Goal: Find specific page/section: Find specific page/section

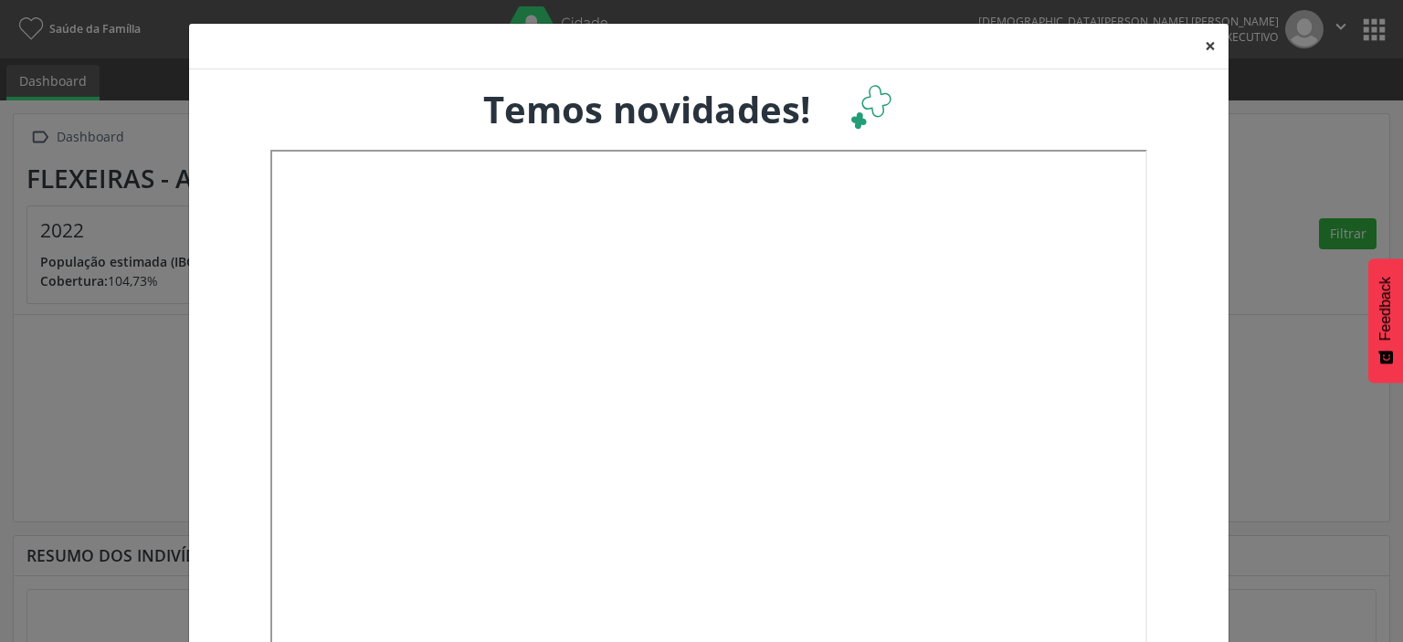
click at [1200, 49] on button "×" at bounding box center [1210, 46] width 37 height 45
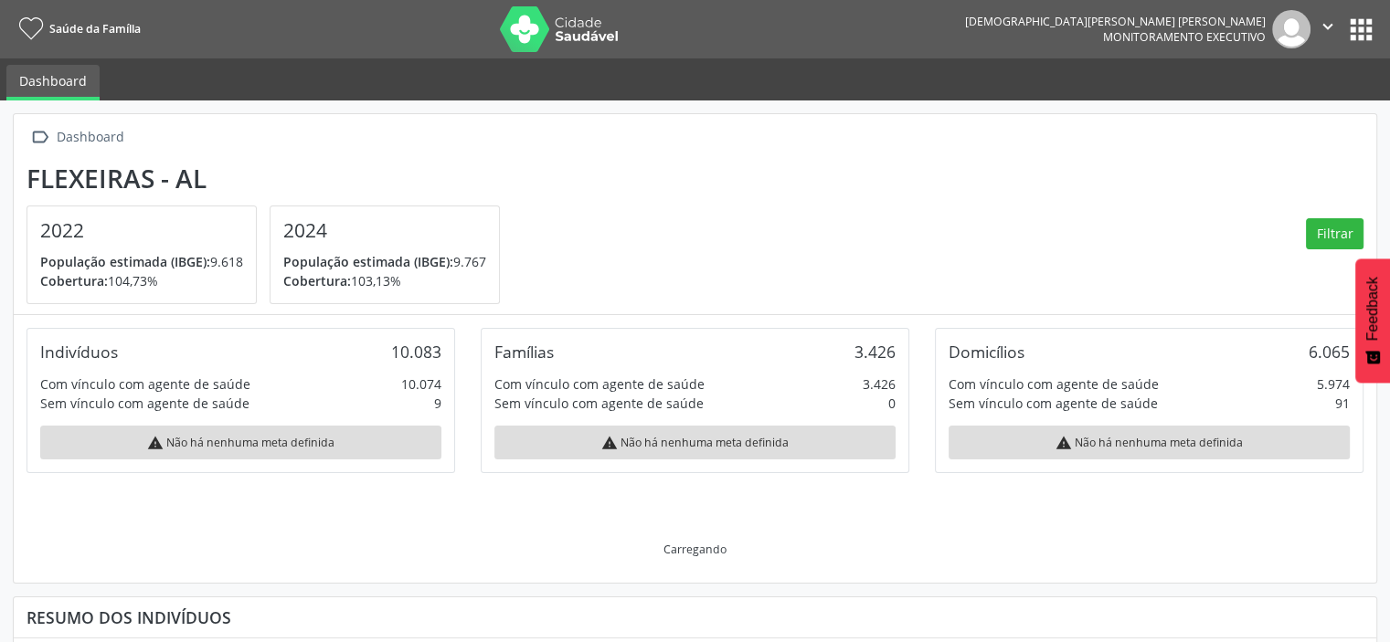
click at [1363, 27] on button "apps" at bounding box center [1361, 30] width 32 height 32
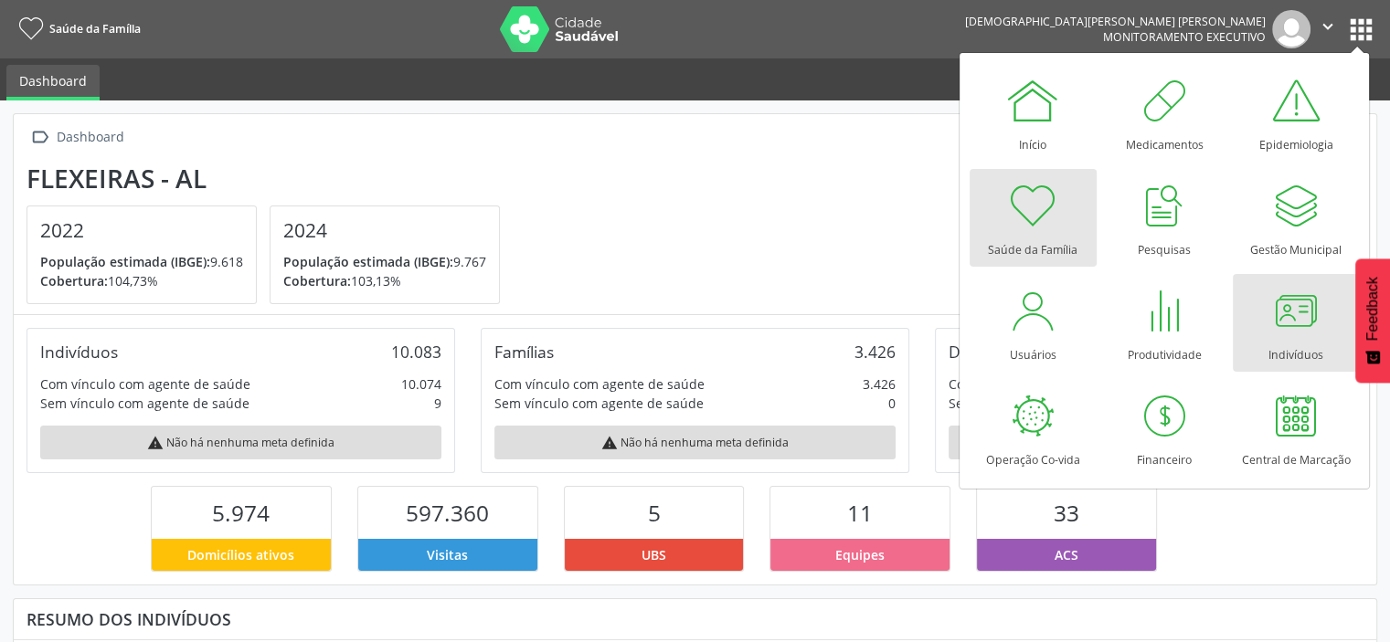
scroll to position [301, 454]
click at [1295, 331] on div at bounding box center [1295, 310] width 55 height 55
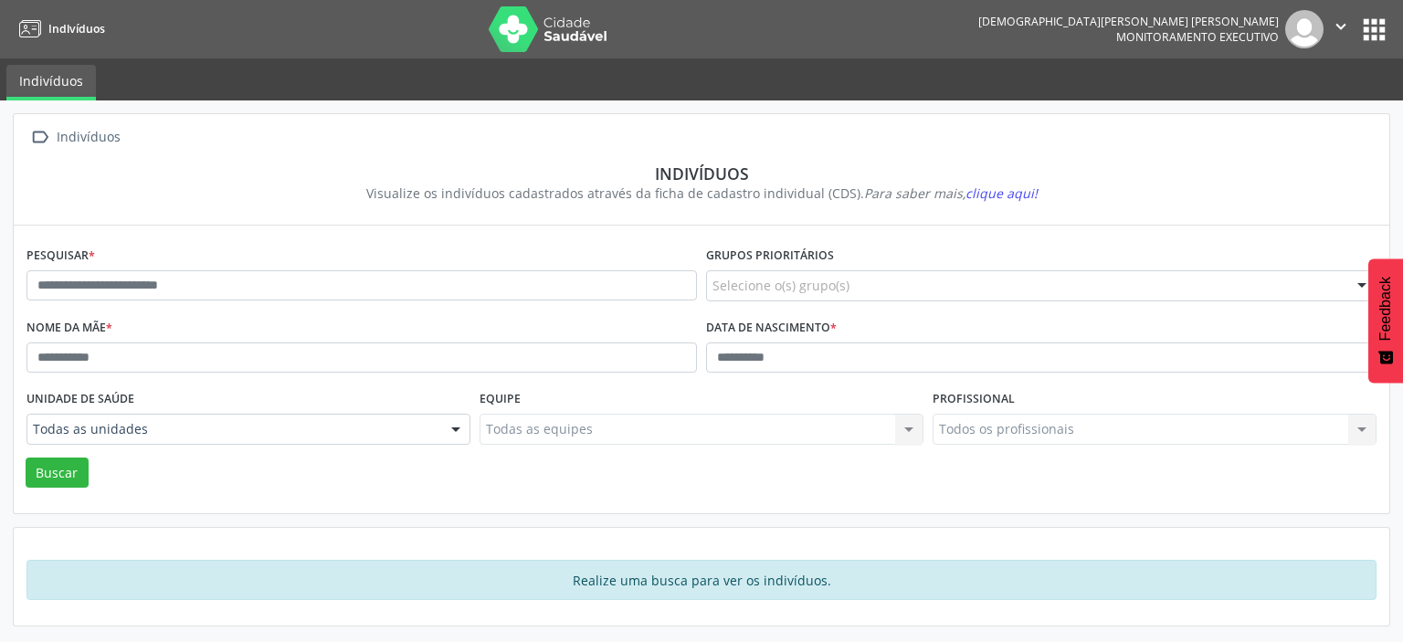
click at [461, 430] on div at bounding box center [455, 430] width 27 height 31
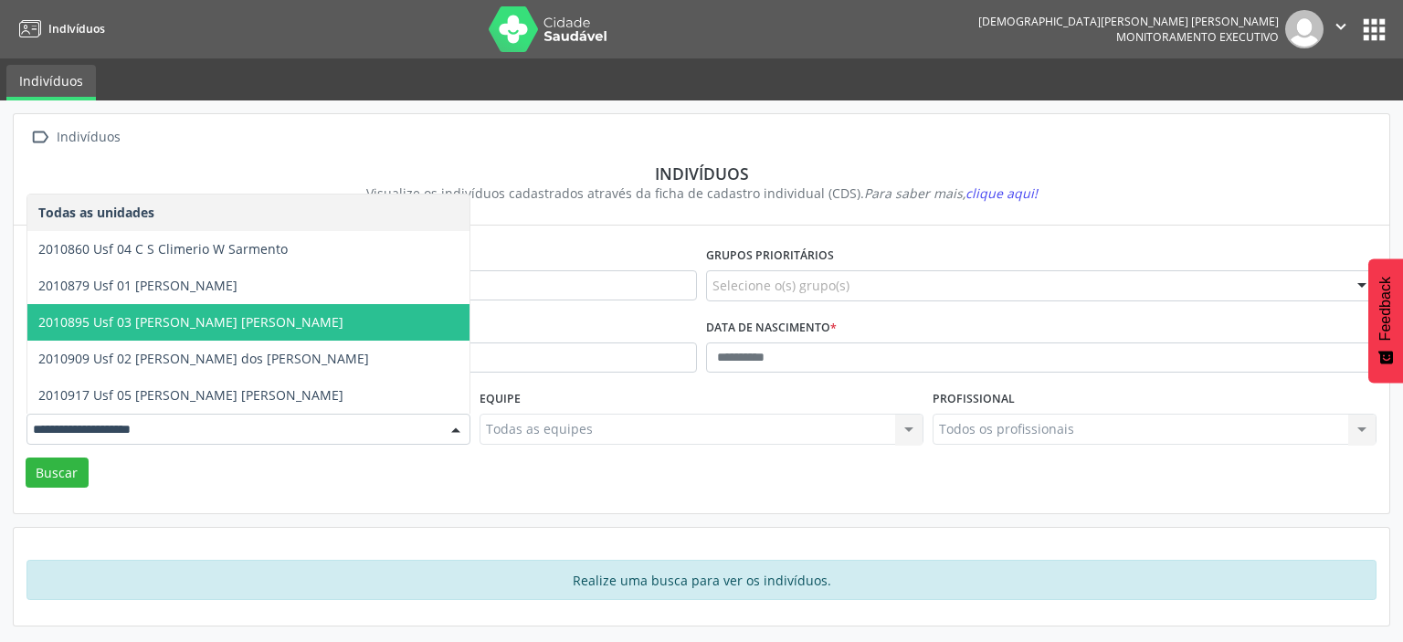
click at [179, 319] on span "2010895 Usf 03 Dr Arnaldo Cavalcante Magalhaes" at bounding box center [190, 321] width 305 height 17
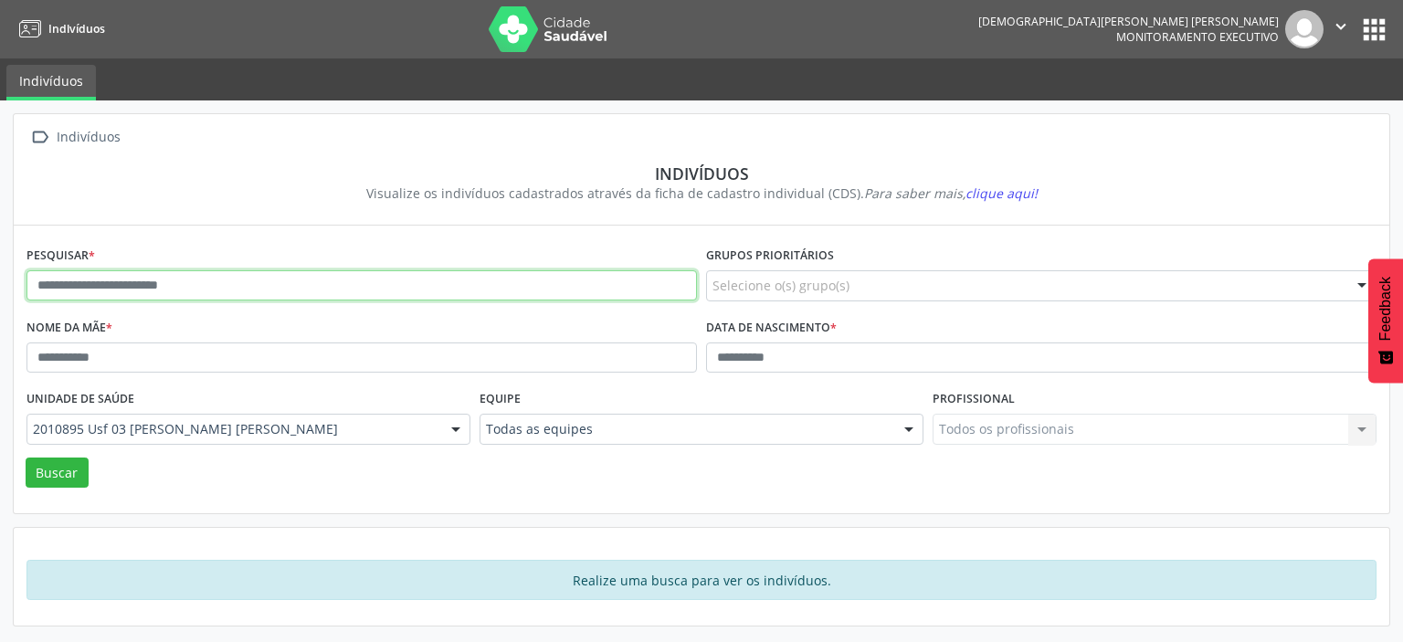
click at [206, 285] on input "text" at bounding box center [361, 285] width 671 height 31
type input "*****"
click at [26, 458] on button "Buscar" at bounding box center [57, 473] width 63 height 31
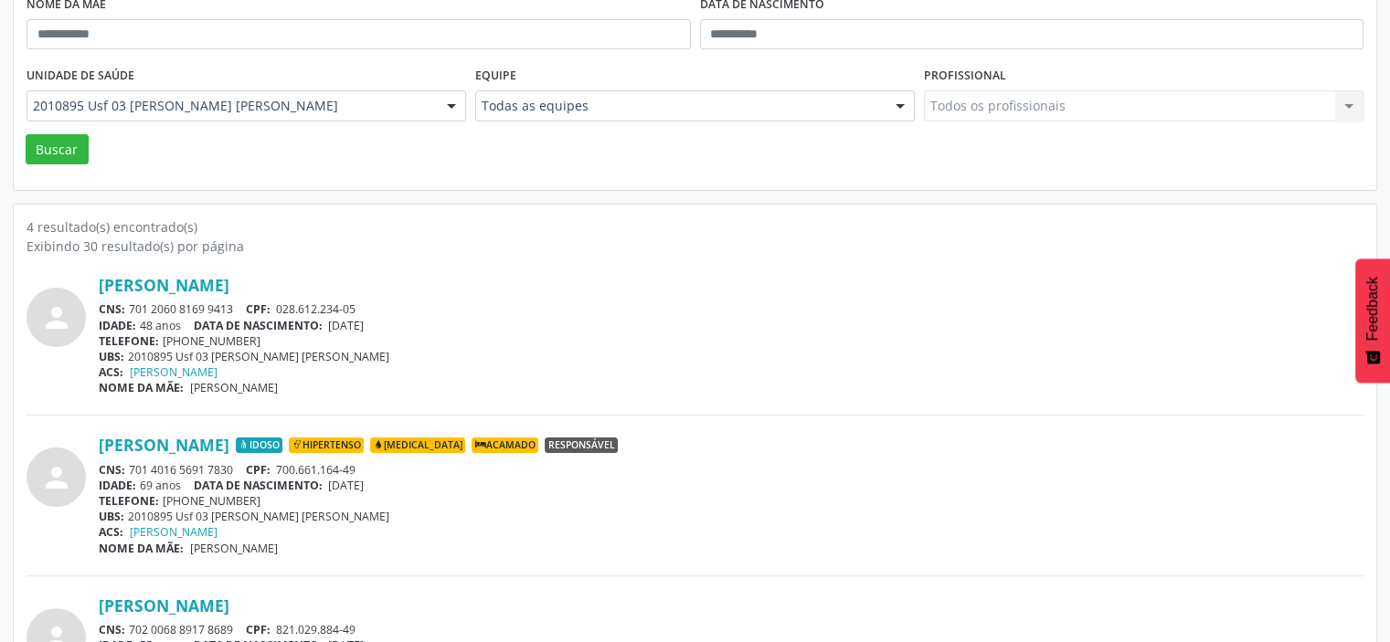
scroll to position [365, 0]
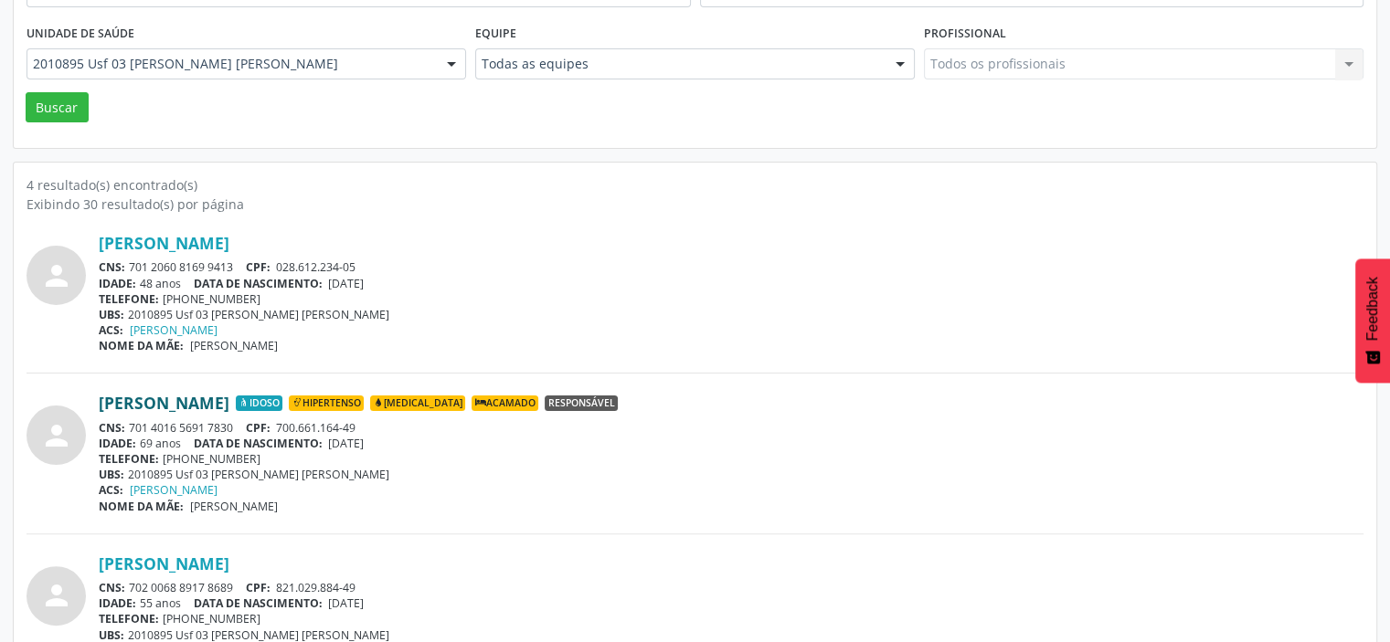
click at [195, 402] on link "Sonia Maria da Conceicao" at bounding box center [164, 403] width 131 height 20
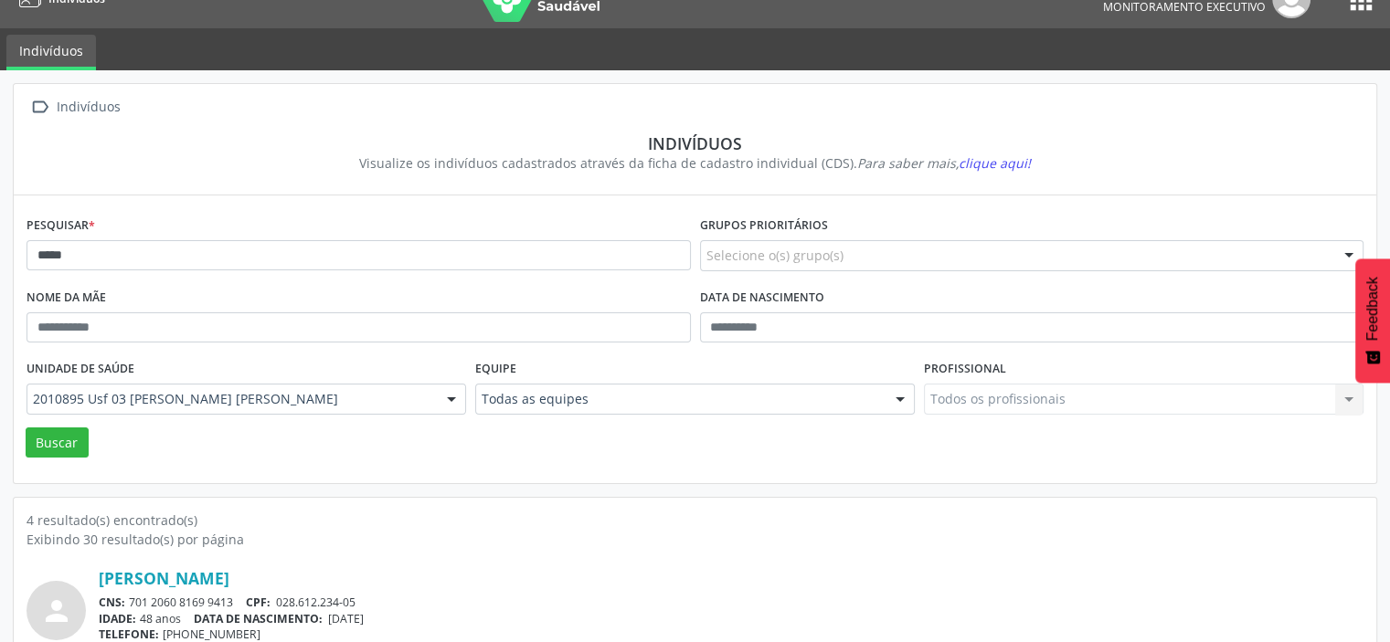
scroll to position [0, 0]
